Goal: Register for event/course

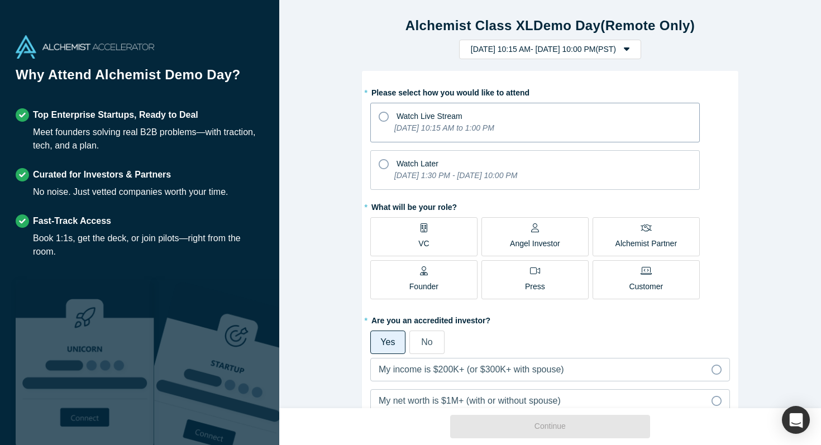
click at [422, 121] on div "Watch Live Stream" at bounding box center [429, 117] width 66 height 12
click at [0, 0] on input "Watch Live Stream [DATE] 10:15 AM to 1:00 PM" at bounding box center [0, 0] width 0 height 0
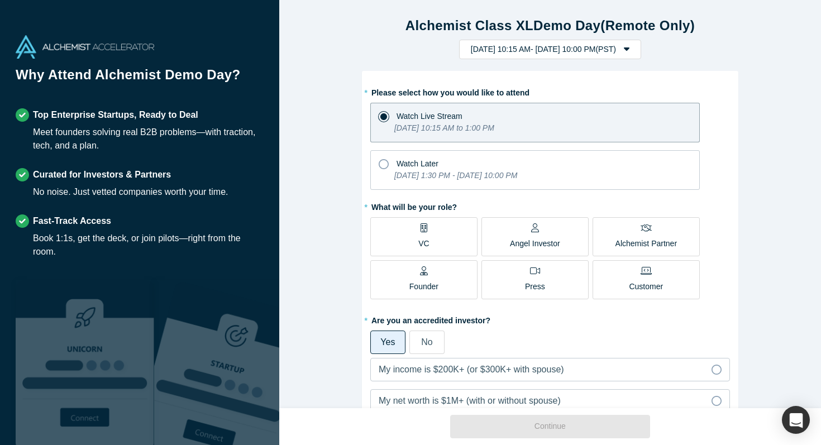
click at [431, 229] on label "VC" at bounding box center [423, 236] width 107 height 39
click at [0, 0] on input "VC" at bounding box center [0, 0] width 0 height 0
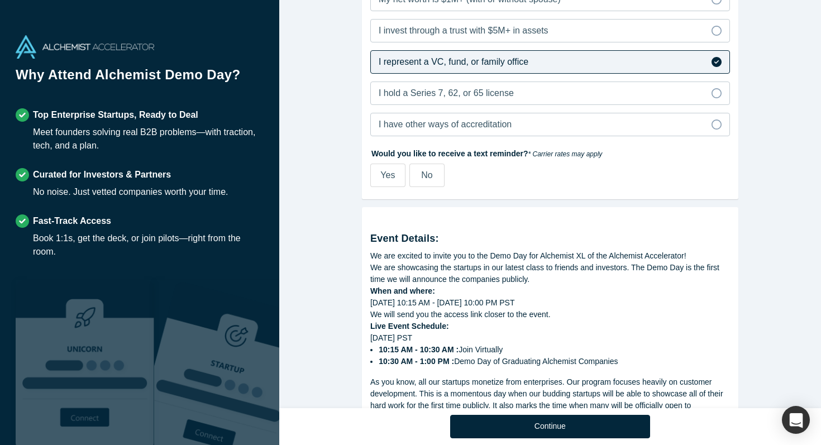
scroll to position [405, 0]
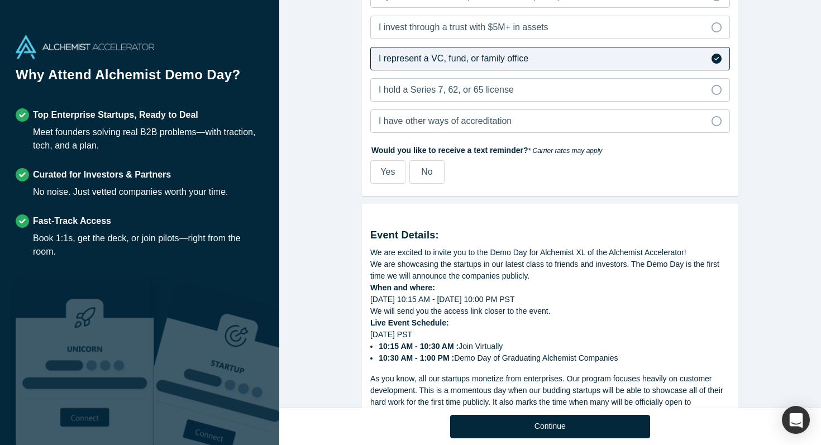
click at [425, 169] on span "No" at bounding box center [426, 171] width 11 height 9
click at [0, 0] on input "No" at bounding box center [0, 0] width 0 height 0
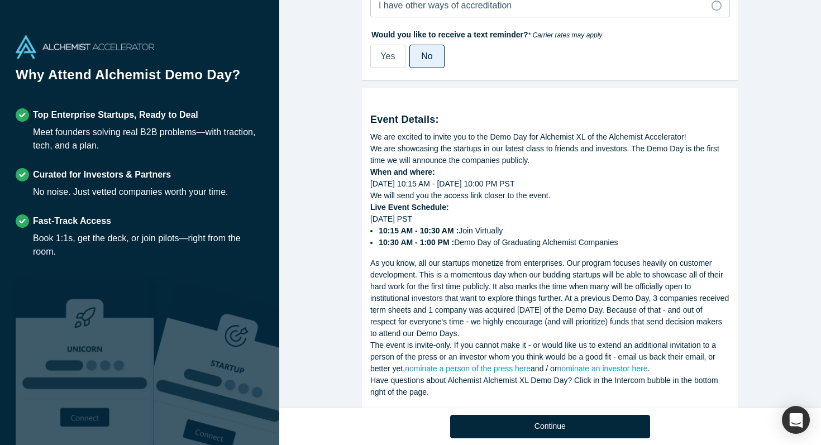
scroll to position [546, 0]
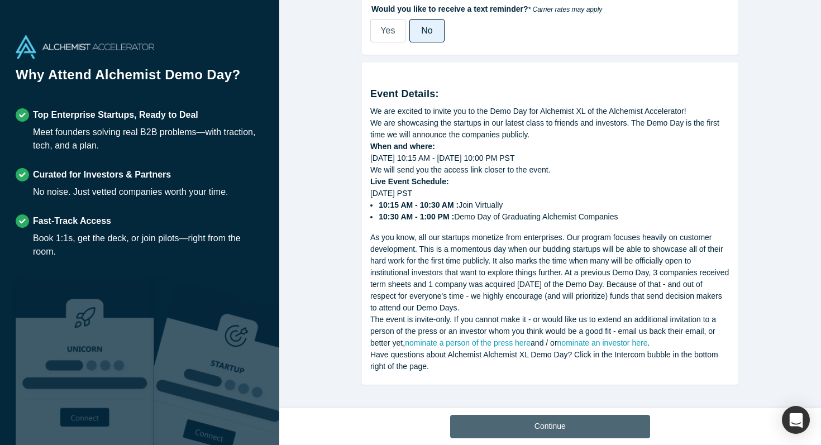
click at [497, 428] on button "Continue" at bounding box center [550, 426] width 200 height 23
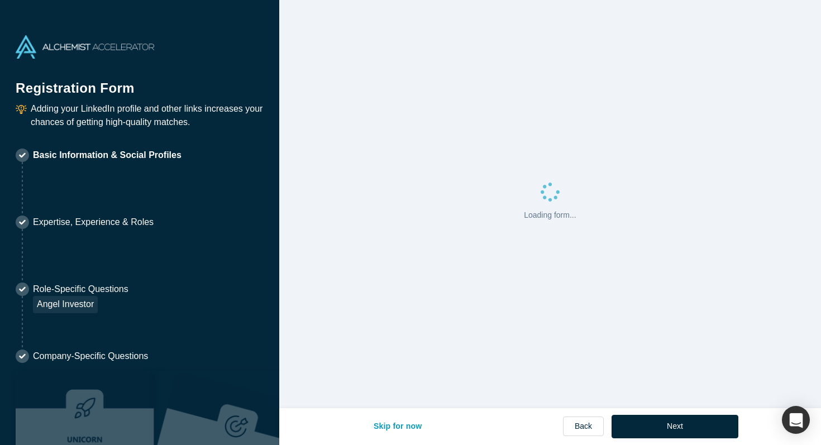
select select "US"
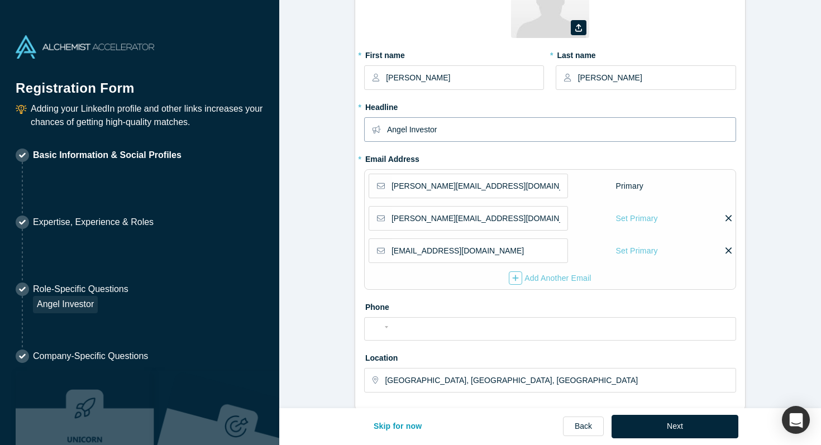
scroll to position [97, 0]
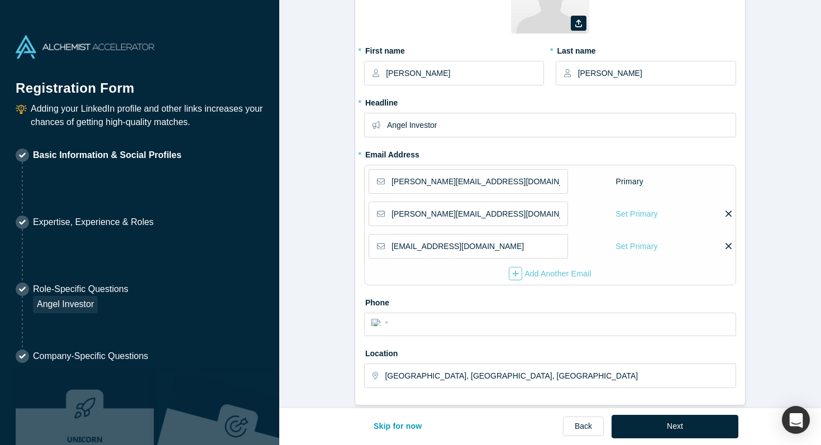
click at [730, 213] on icon at bounding box center [728, 214] width 6 height 10
click at [0, 0] on input "checkbox" at bounding box center [0, 0] width 0 height 0
click at [670, 212] on span "Click “Save” to Confirm." at bounding box center [690, 214] width 83 height 12
click at [642, 212] on icon at bounding box center [645, 213] width 6 height 6
click at [0, 0] on input "checkbox" at bounding box center [0, 0] width 0 height 0
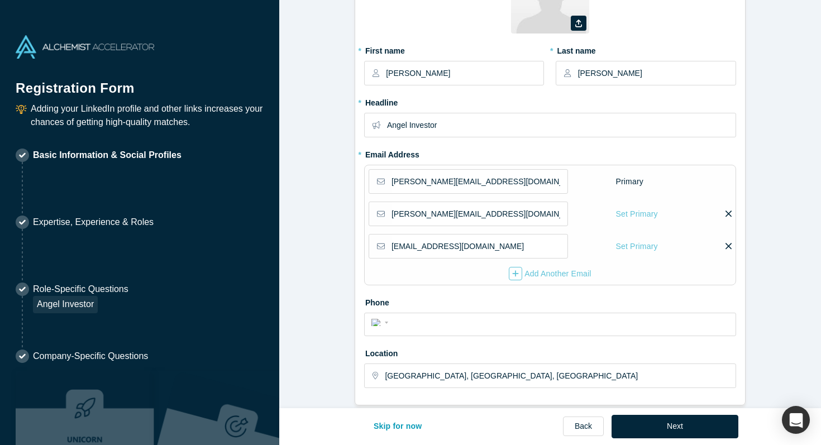
click at [727, 214] on icon at bounding box center [728, 214] width 6 height 10
click at [0, 0] on input "checkbox" at bounding box center [0, 0] width 0 height 0
click at [728, 250] on icon at bounding box center [728, 246] width 6 height 10
click at [0, 0] on input "checkbox" at bounding box center [0, 0] width 0 height 0
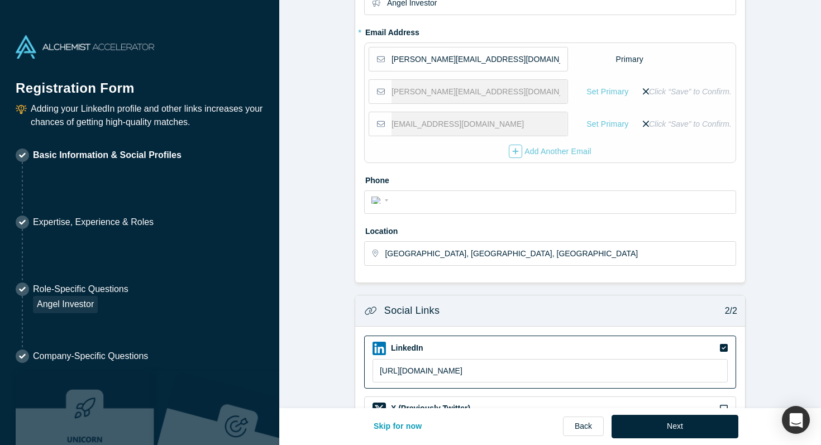
scroll to position [281, 0]
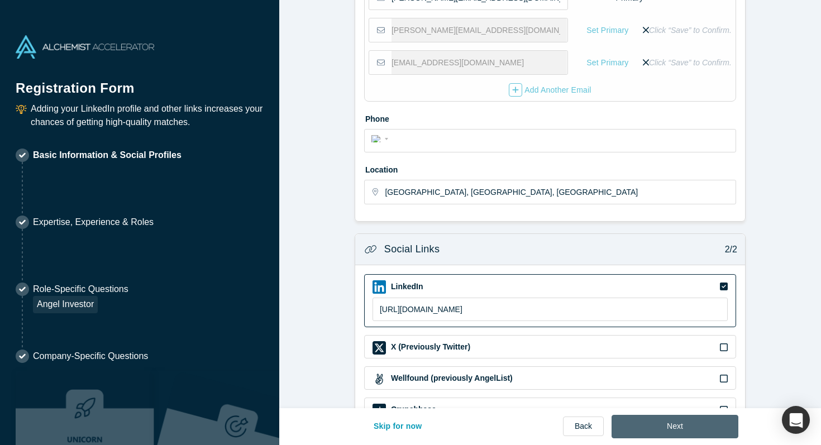
click at [710, 431] on button "Next" at bounding box center [674, 426] width 127 height 23
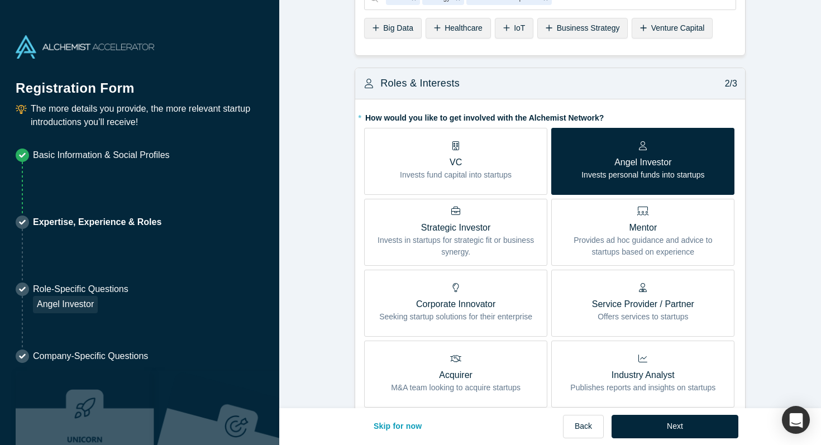
scroll to position [155, 0]
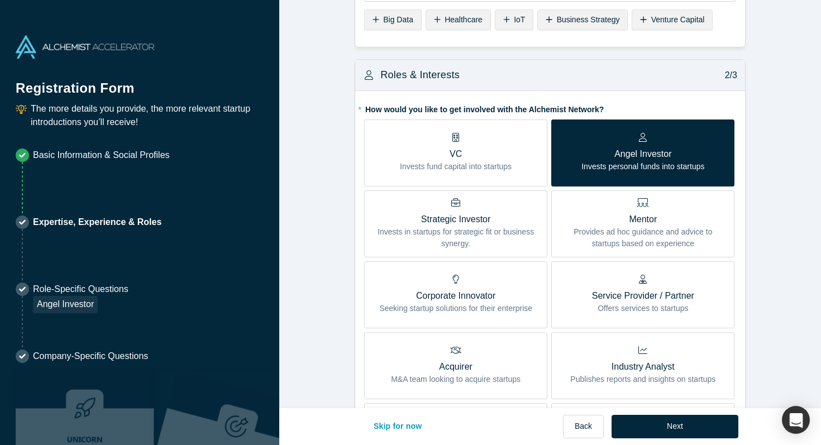
click at [510, 128] on label "VC Invests fund capital into startups" at bounding box center [455, 152] width 183 height 67
click at [0, 0] on input "VC Invests fund capital into startups" at bounding box center [0, 0] width 0 height 0
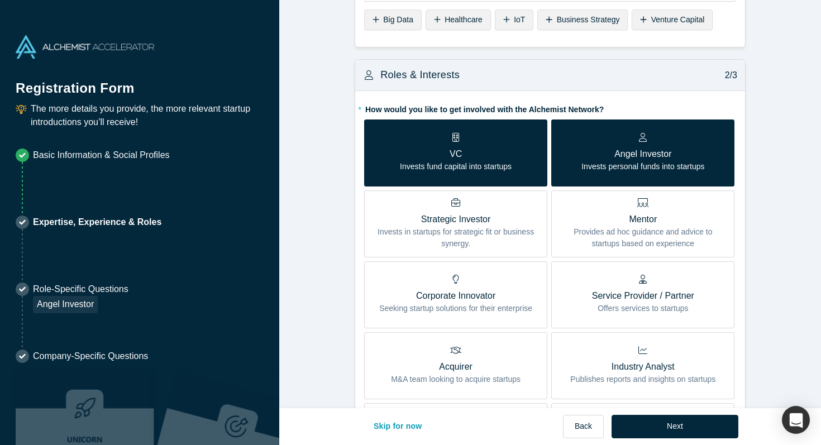
click at [581, 148] on p "Angel Investor" at bounding box center [642, 153] width 123 height 13
click at [0, 0] on input "Angel Investor Invests personal funds into startups" at bounding box center [0, 0] width 0 height 0
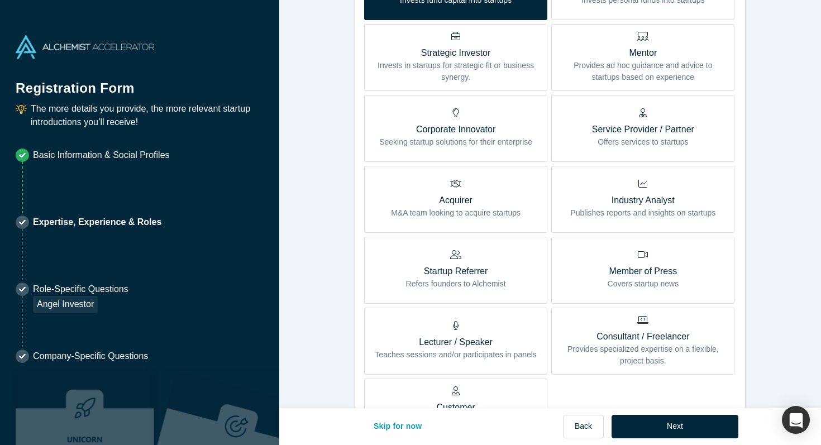
scroll to position [441, 0]
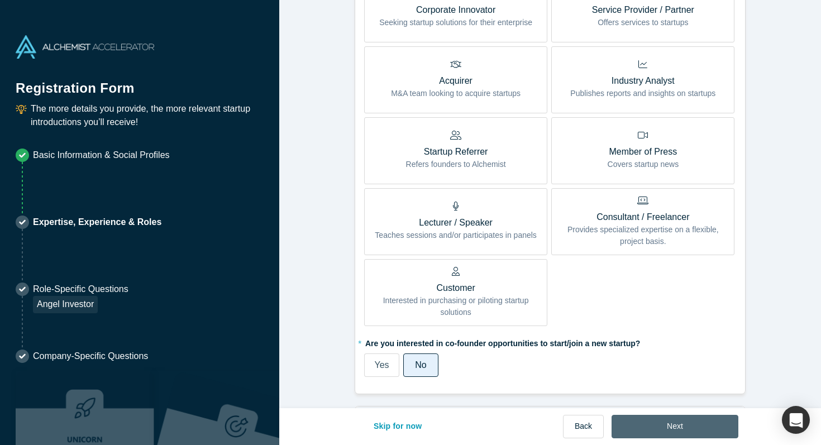
click at [656, 426] on button "Next" at bounding box center [674, 426] width 127 height 23
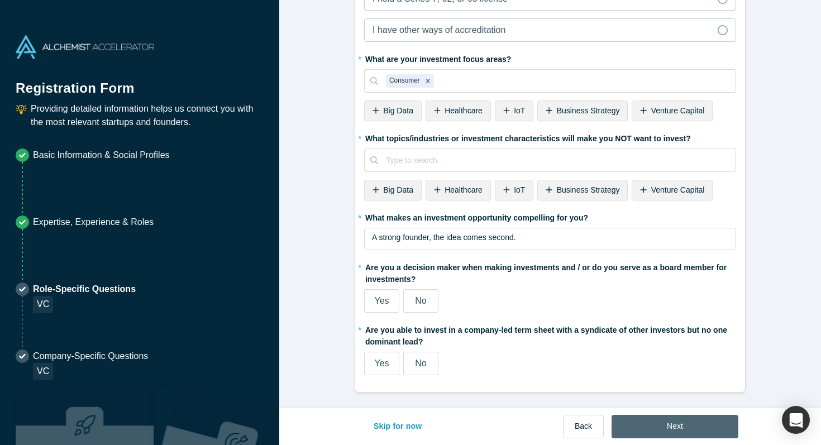
scroll to position [0, 0]
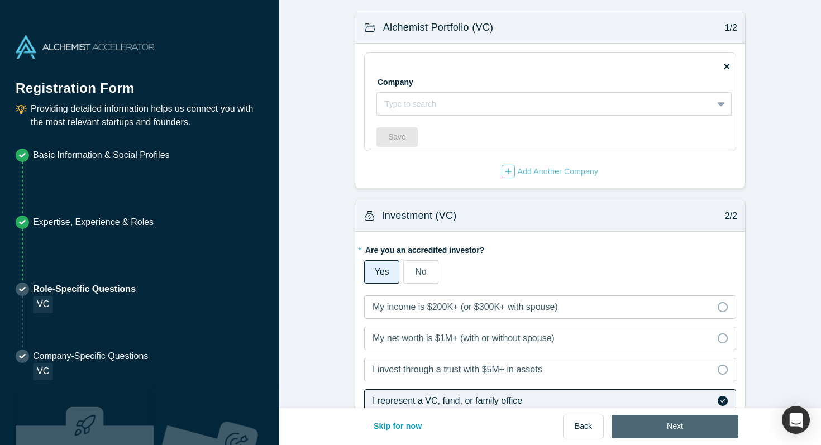
click at [656, 426] on button "Next" at bounding box center [674, 426] width 127 height 23
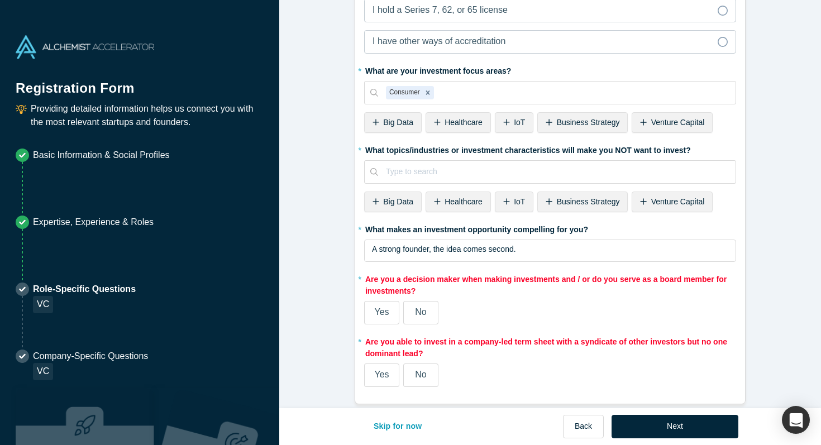
scroll to position [545, 0]
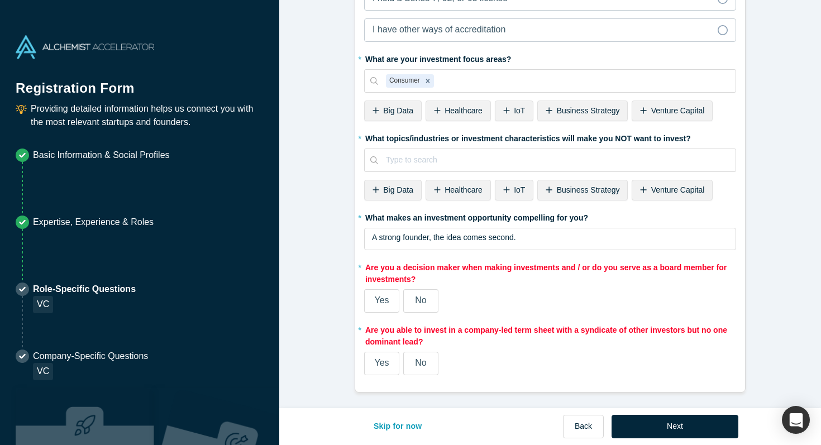
click at [383, 304] on span "Yes" at bounding box center [381, 299] width 15 height 9
click at [0, 0] on input "Yes" at bounding box center [0, 0] width 0 height 0
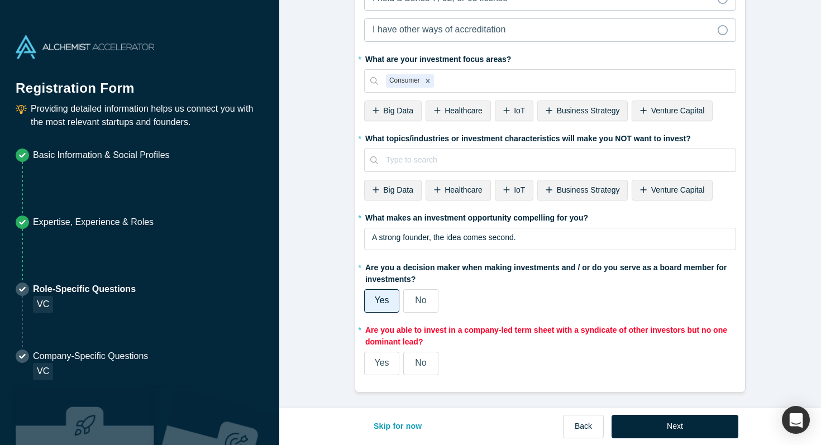
click at [383, 358] on span "Yes" at bounding box center [381, 362] width 15 height 9
click at [0, 0] on input "Yes" at bounding box center [0, 0] width 0 height 0
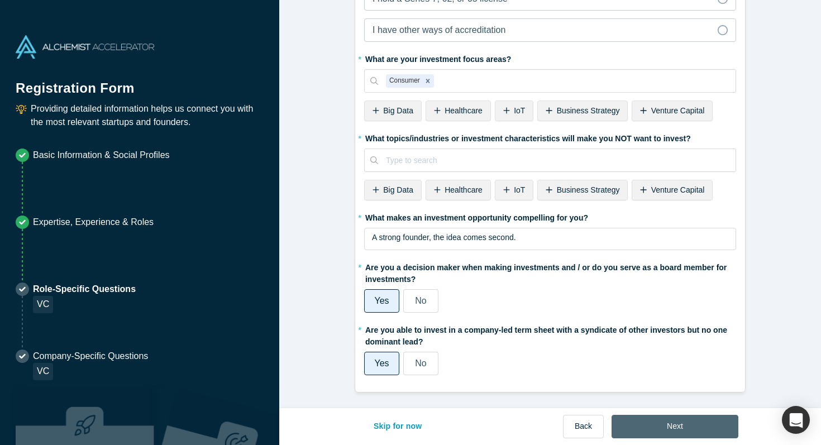
click at [664, 428] on button "Next" at bounding box center [674, 426] width 127 height 23
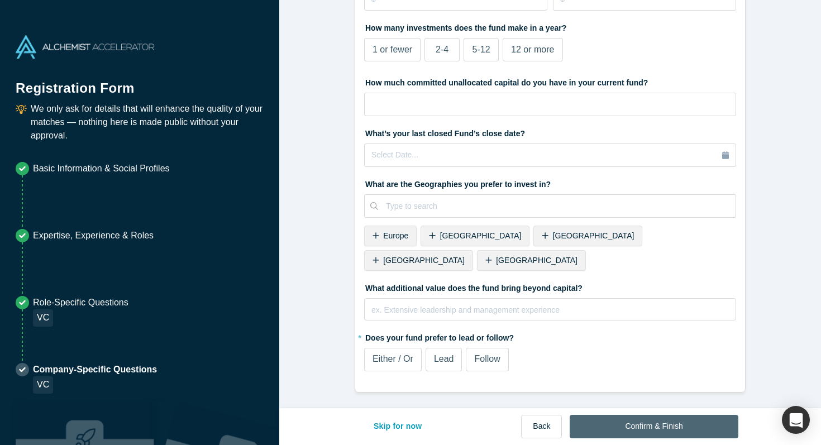
scroll to position [0, 0]
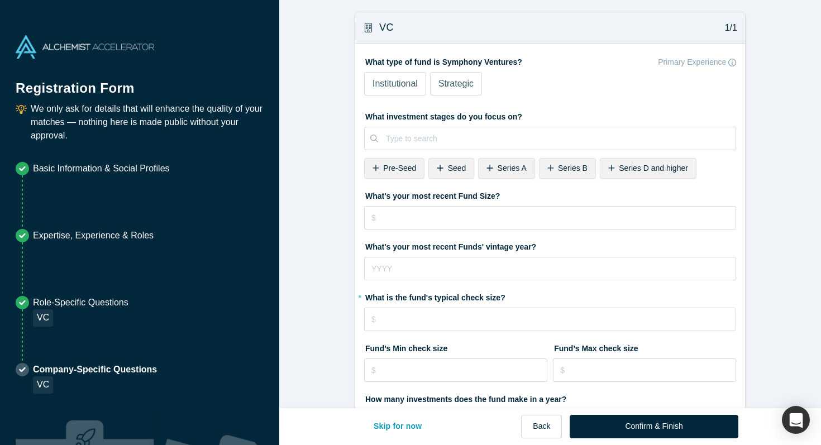
click at [454, 88] on span "Strategic" at bounding box center [455, 83] width 35 height 9
click at [0, 0] on input "Strategic" at bounding box center [0, 0] width 0 height 0
click at [386, 166] on span "Pre-Seed" at bounding box center [399, 168] width 33 height 9
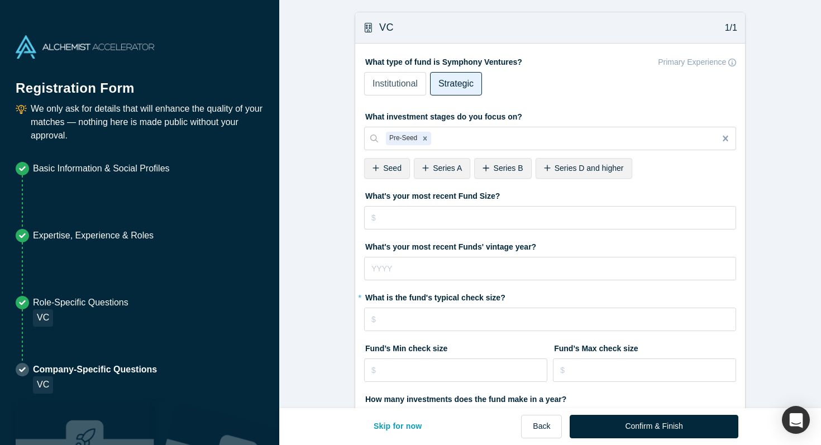
click at [382, 172] on div "Seed" at bounding box center [387, 168] width 46 height 21
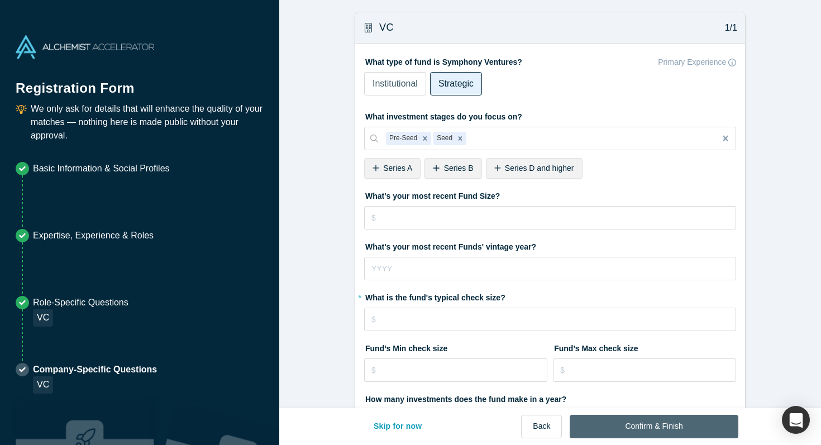
click at [579, 418] on button "Confirm & Finish" at bounding box center [653, 426] width 168 height 23
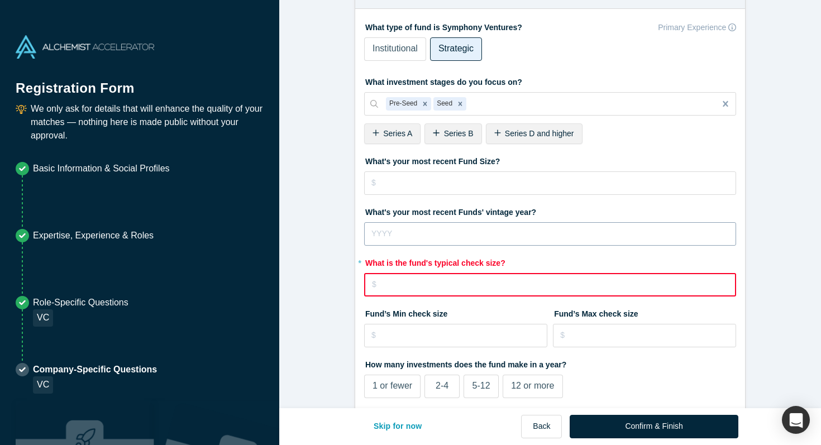
scroll to position [131, 0]
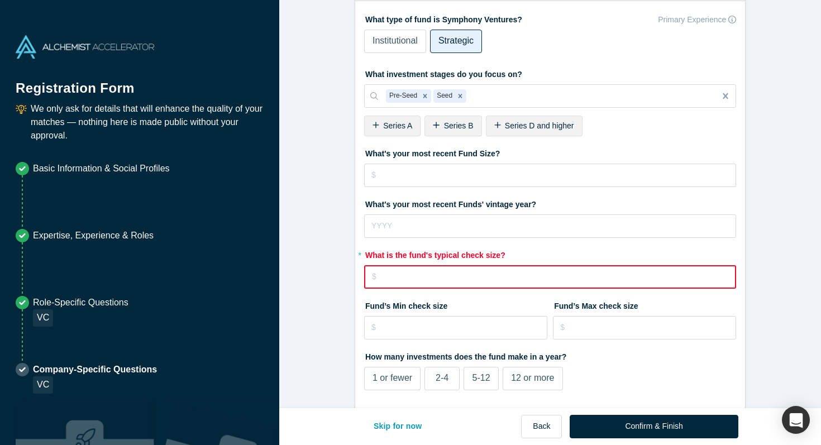
click at [508, 276] on input "tel" at bounding box center [550, 276] width 372 height 23
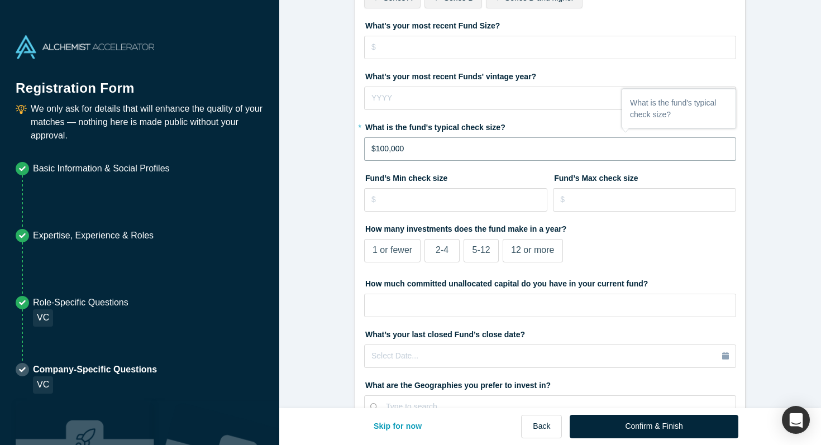
scroll to position [257, 0]
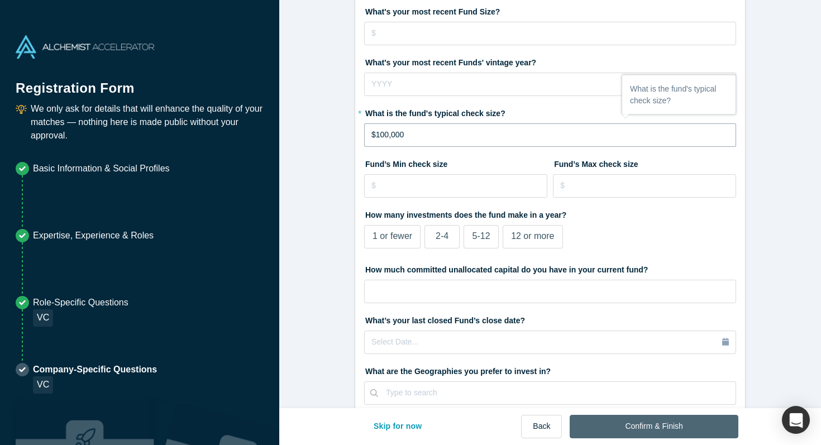
type input "$100,000"
click at [603, 428] on button "Confirm & Finish" at bounding box center [653, 426] width 168 height 23
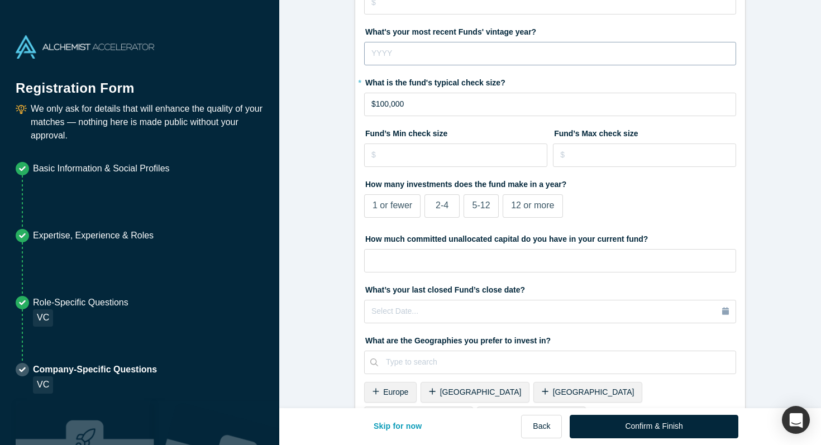
scroll to position [419, 0]
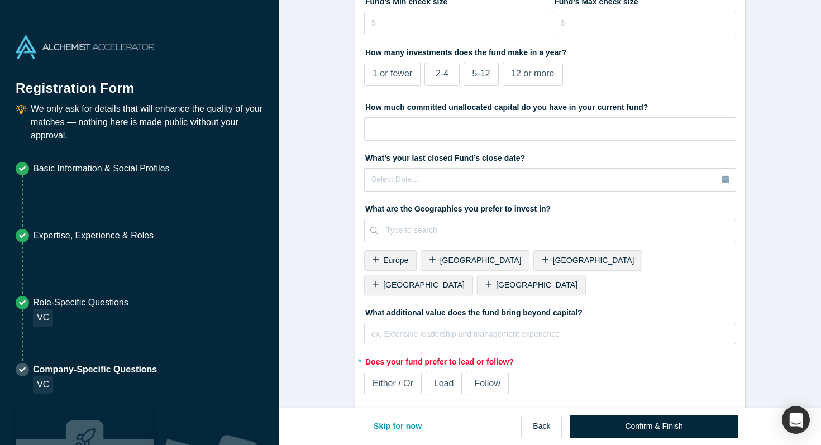
click at [490, 378] on span "Follow" at bounding box center [487, 382] width 26 height 9
click at [0, 0] on input "Follow" at bounding box center [0, 0] width 0 height 0
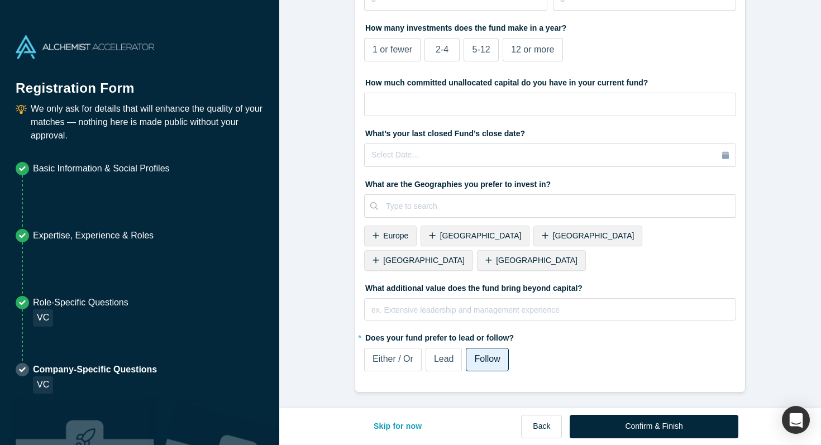
scroll to position [347, 0]
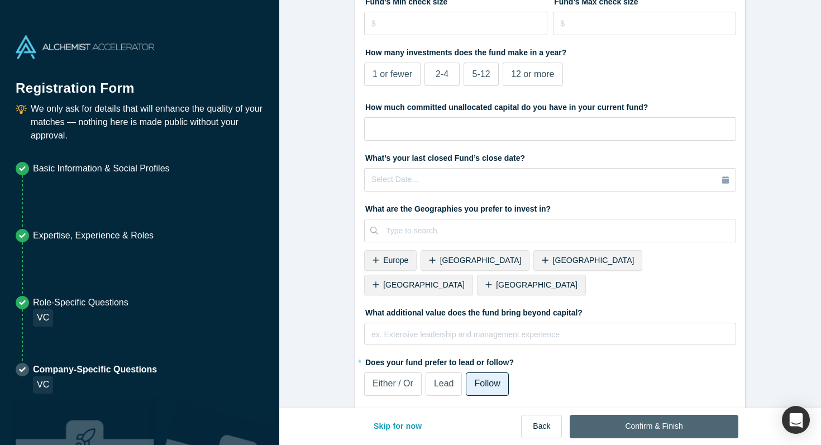
click at [602, 428] on button "Confirm & Finish" at bounding box center [653, 426] width 168 height 23
